Goal: Transaction & Acquisition: Purchase product/service

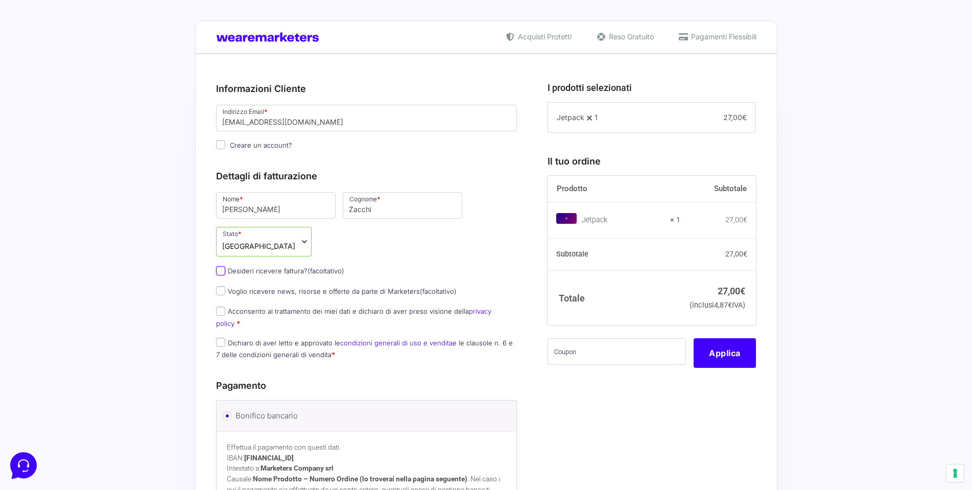
click at [220, 270] on input "Desideri ricevere fattura? (facoltativo)" at bounding box center [220, 270] width 9 height 9
checkbox input "true"
select select "IT"
type input "0000000"
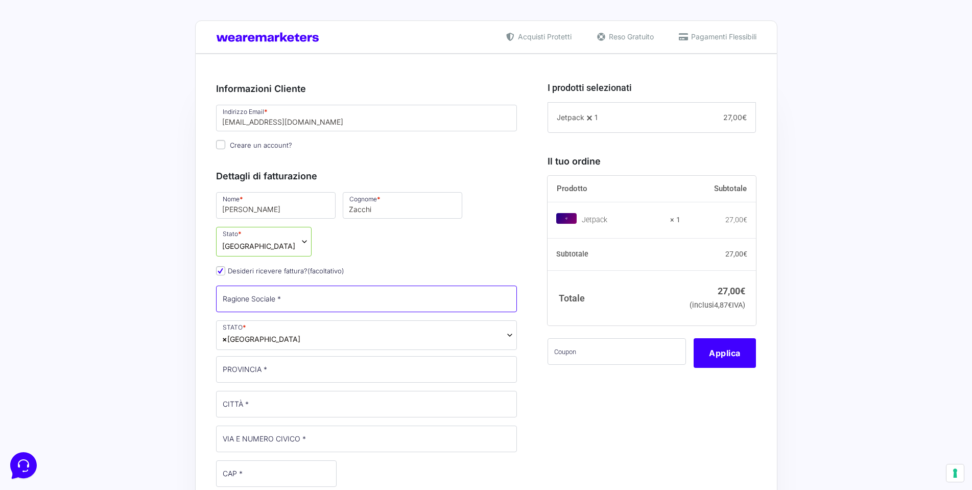
click at [283, 300] on input "Ragione Sociale *" at bounding box center [366, 298] width 301 height 27
type input "[PERSON_NAME]"
type input "IT"
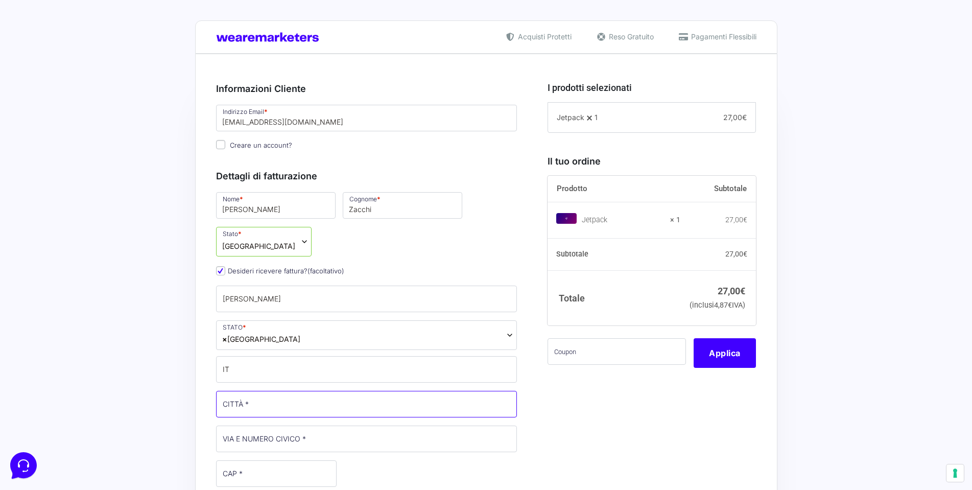
type input "San [PERSON_NAME]"
type input "Via [PERSON_NAME] Est n. 96, 48125 [GEOGRAPHIC_DATA][PERSON_NAME]"
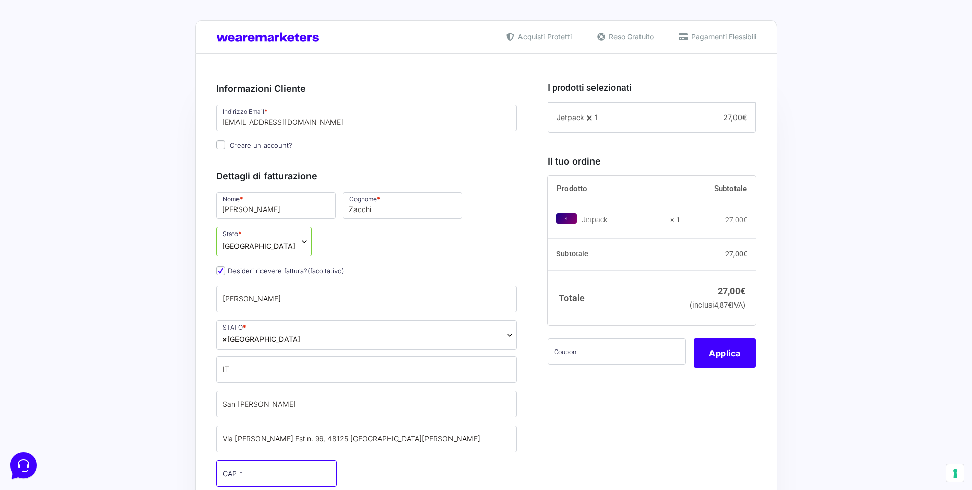
type input "48125"
type input "[PHONE_NUMBER]"
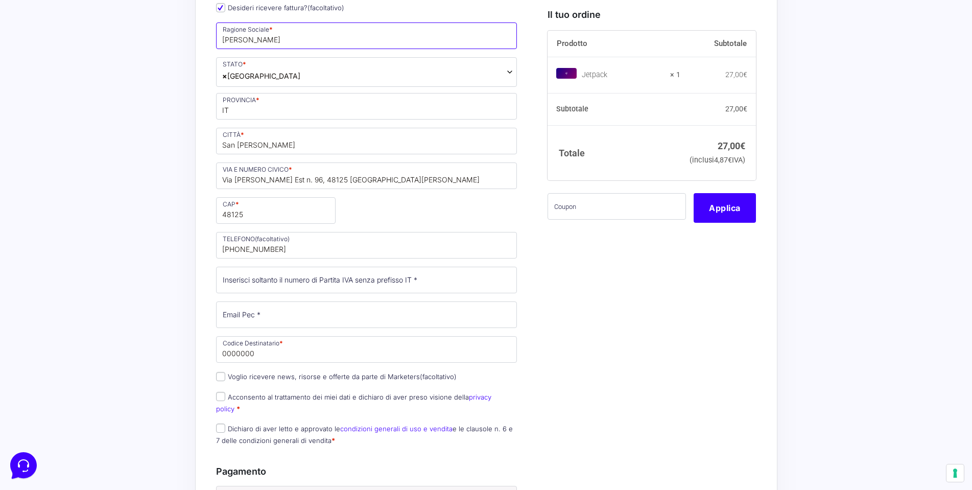
scroll to position [268, 0]
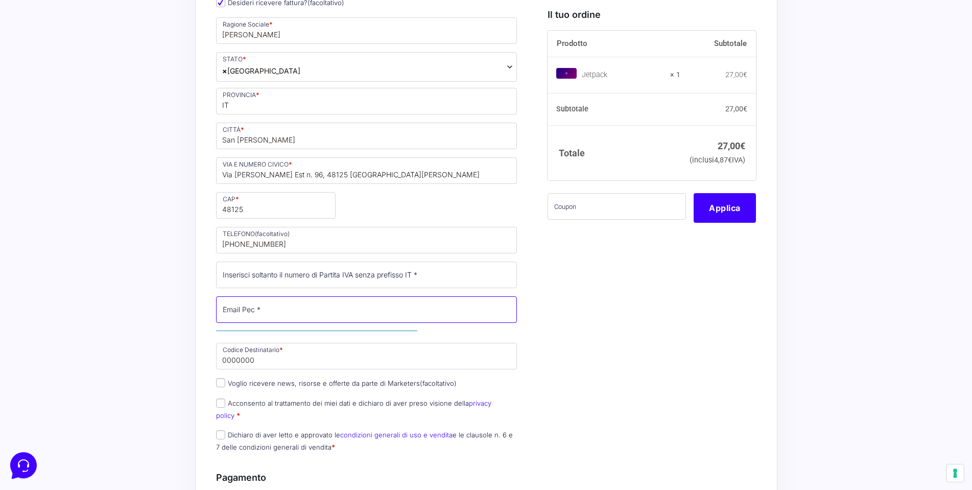
click at [341, 309] on input "Email Pec *" at bounding box center [366, 309] width 301 height 27
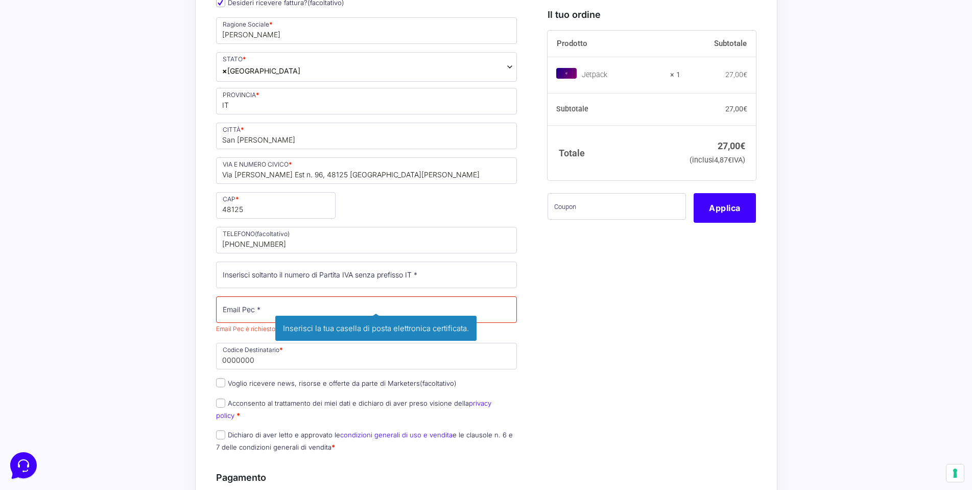
click at [629, 359] on div "I prodotti selezionati Jetpack 1 − 1 + 27,00 € Il tuo ordine Prodotto Subtotale…" at bounding box center [648, 304] width 216 height 1005
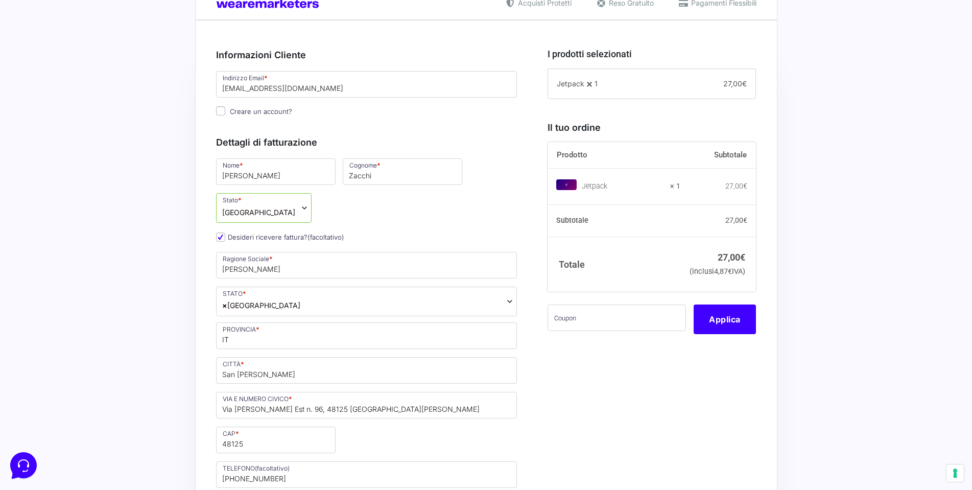
scroll to position [29, 0]
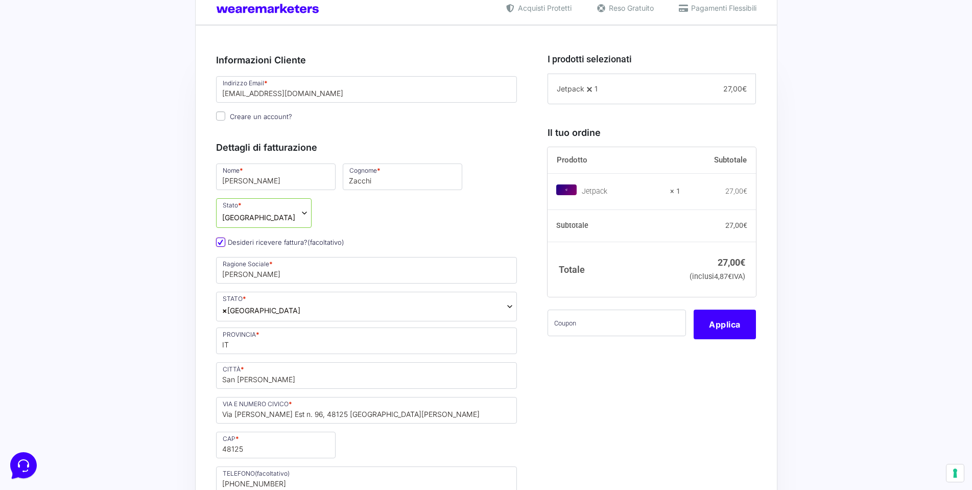
click at [224, 244] on input "Desideri ricevere fattura? (facoltativo)" at bounding box center [220, 241] width 9 height 9
checkbox input "false"
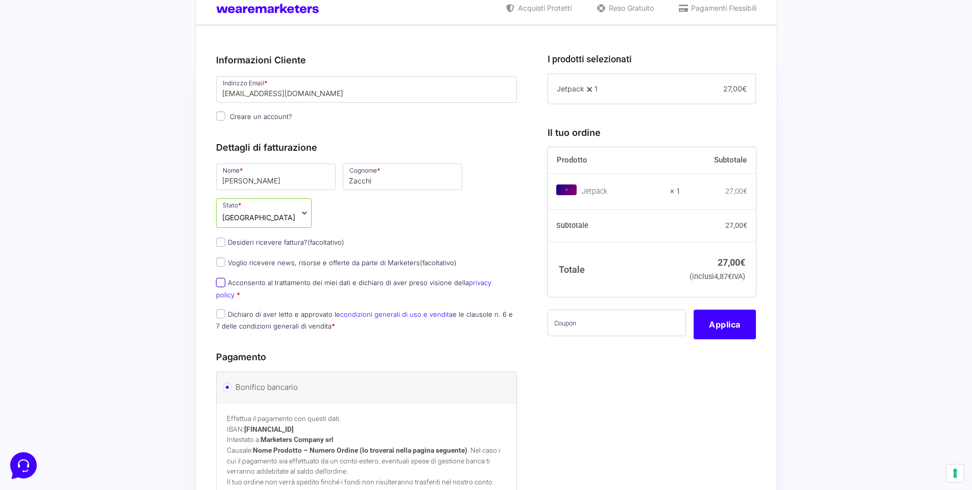
click at [222, 283] on input "Acconsento al trattamento dei miei dati e dichiaro di aver preso visione della …" at bounding box center [220, 282] width 9 height 9
checkbox input "true"
click at [221, 309] on input "Dichiaro di aver letto e approvato le condizioni generali di uso e vendita e le…" at bounding box center [220, 313] width 9 height 9
checkbox input "true"
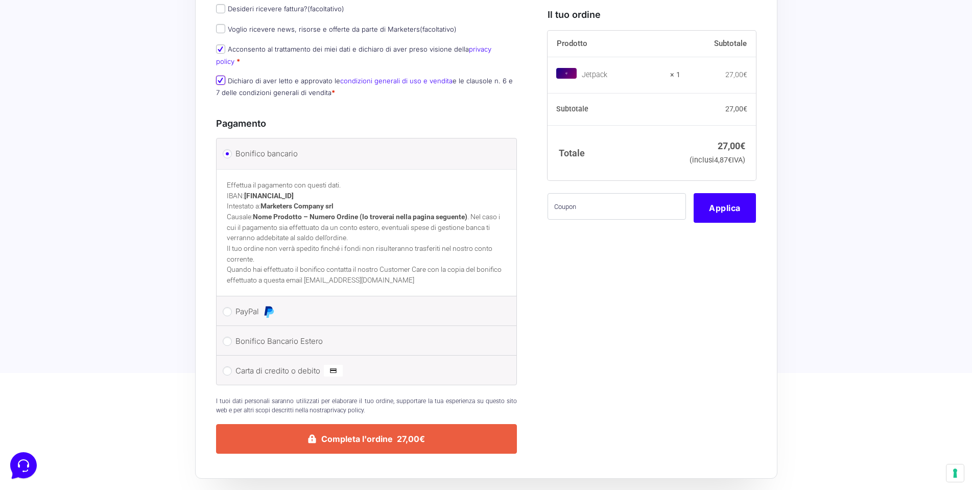
scroll to position [270, 0]
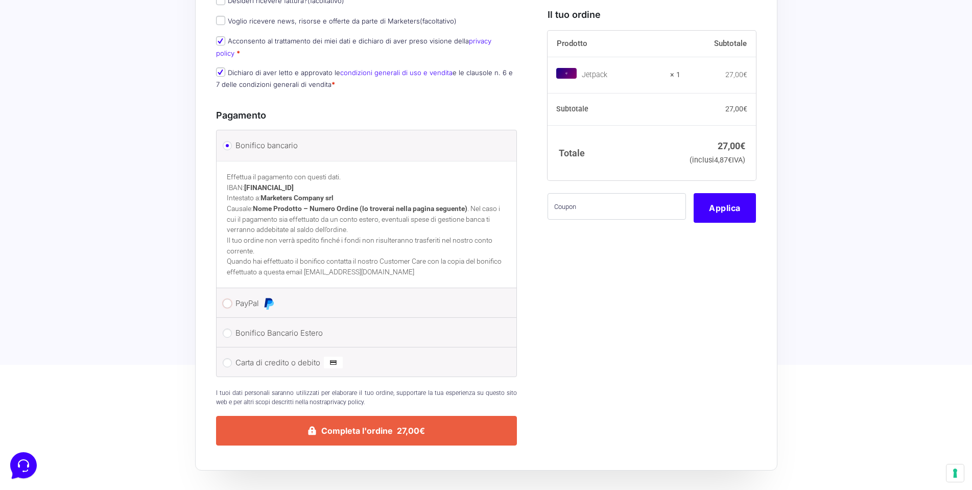
click at [228, 299] on input "PayPal" at bounding box center [227, 303] width 9 height 9
radio input "true"
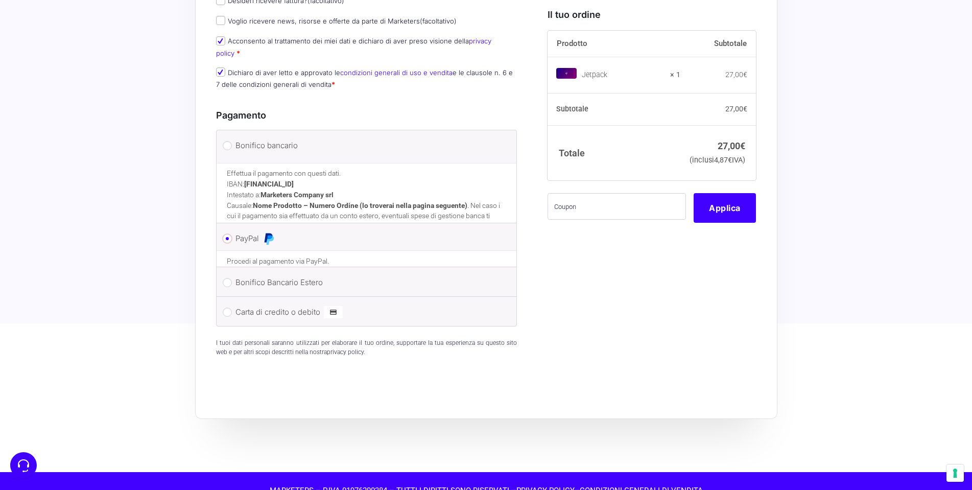
scroll to position [237, 0]
